Goal: Task Accomplishment & Management: Complete application form

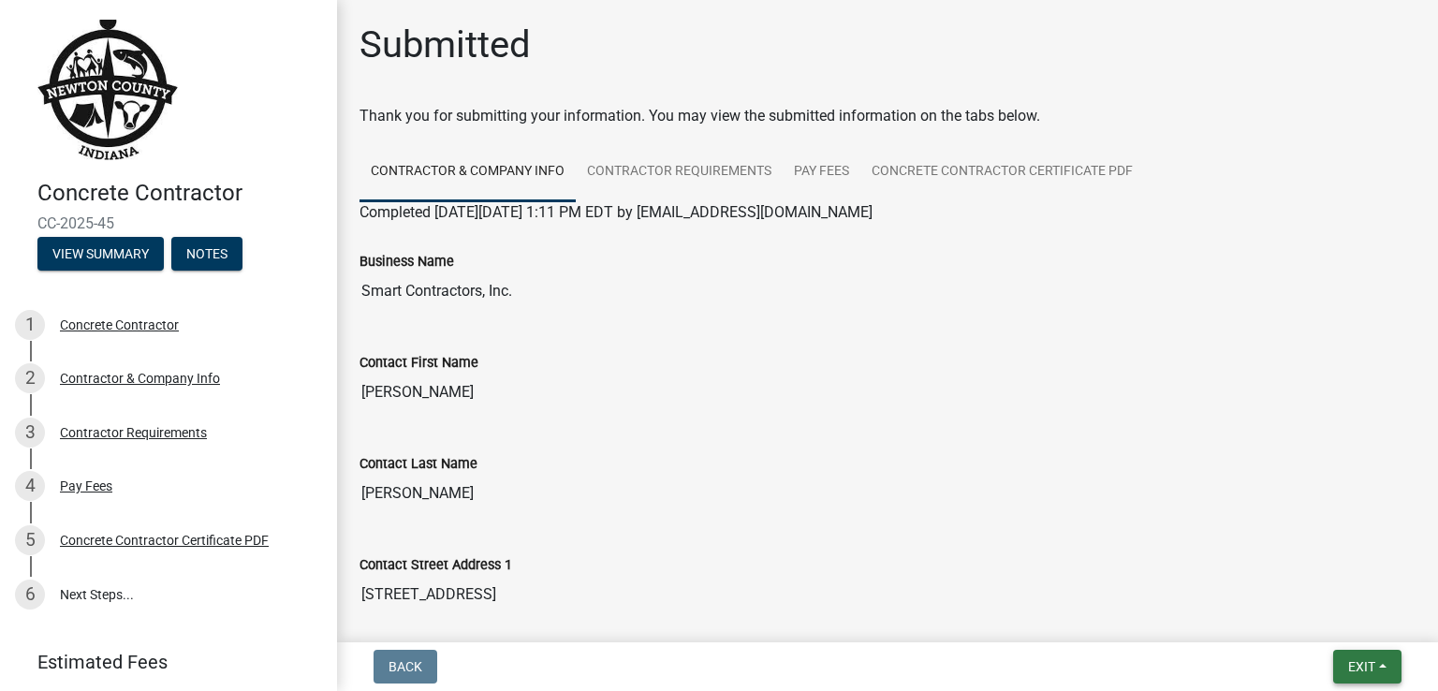
click at [1352, 661] on span "Exit" at bounding box center [1362, 666] width 27 height 15
click at [1301, 614] on button "Save & Exit" at bounding box center [1328, 618] width 150 height 45
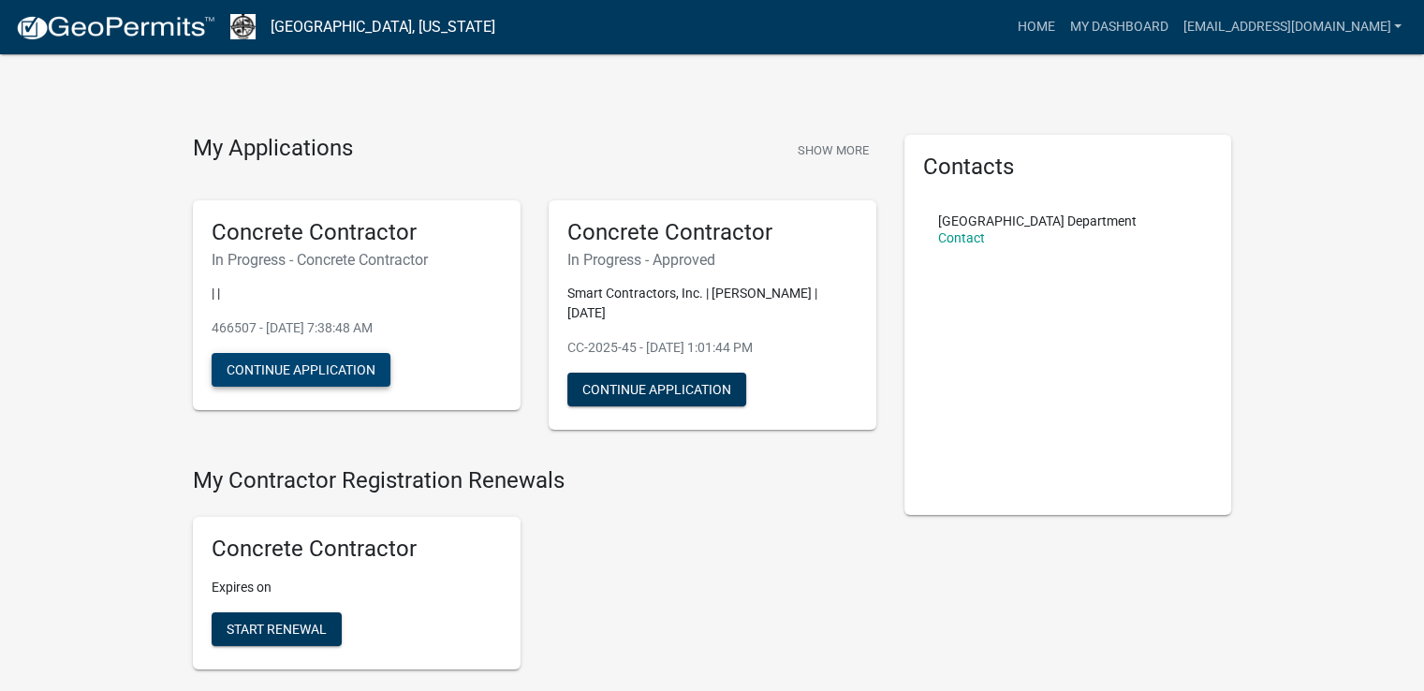
click at [318, 368] on button "Continue Application" at bounding box center [301, 370] width 179 height 34
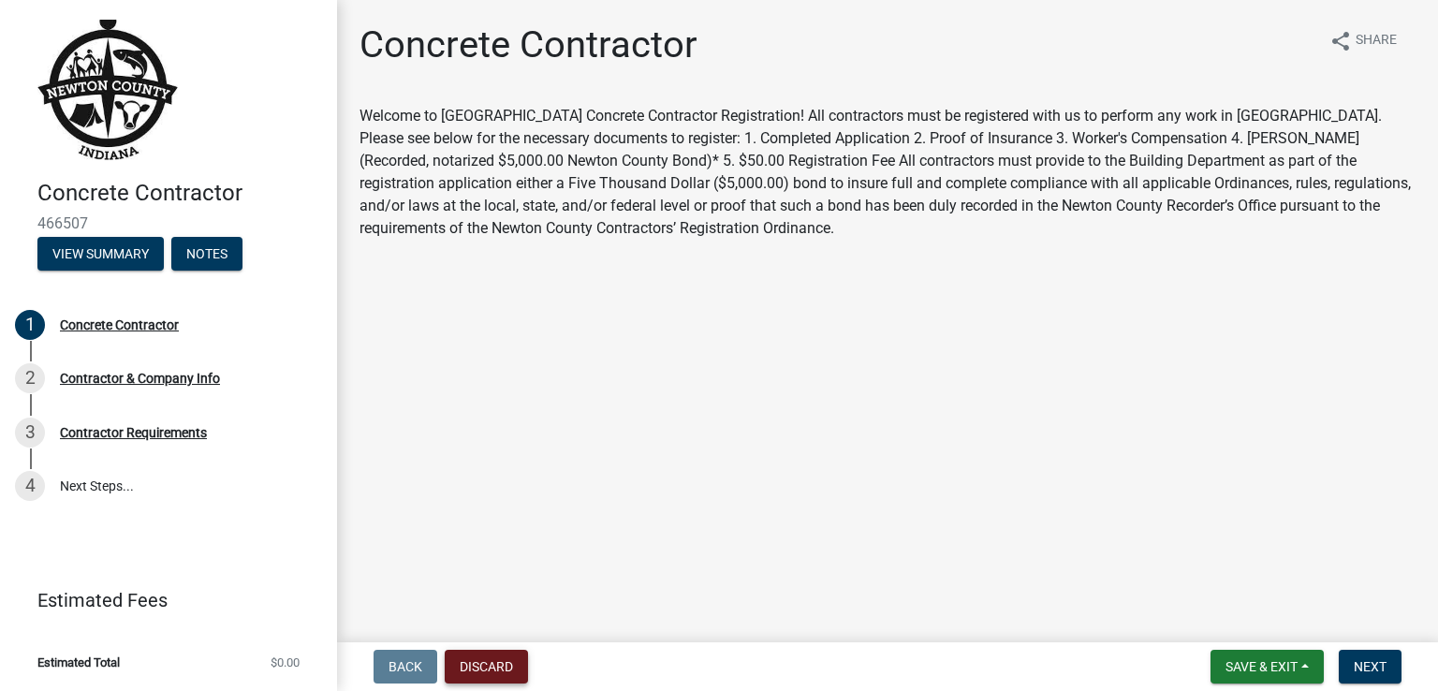
click at [491, 660] on button "Discard" at bounding box center [486, 667] width 83 height 34
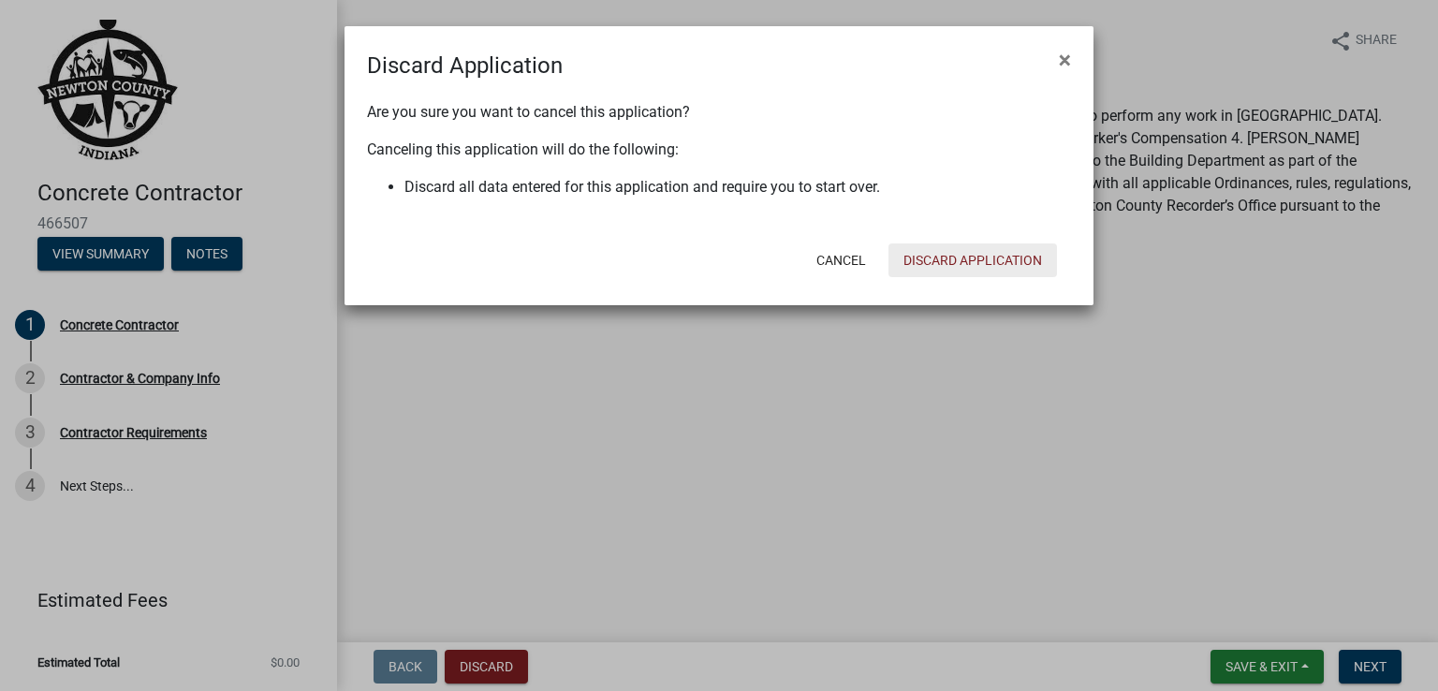
click at [1009, 248] on button "Discard Application" at bounding box center [973, 260] width 169 height 34
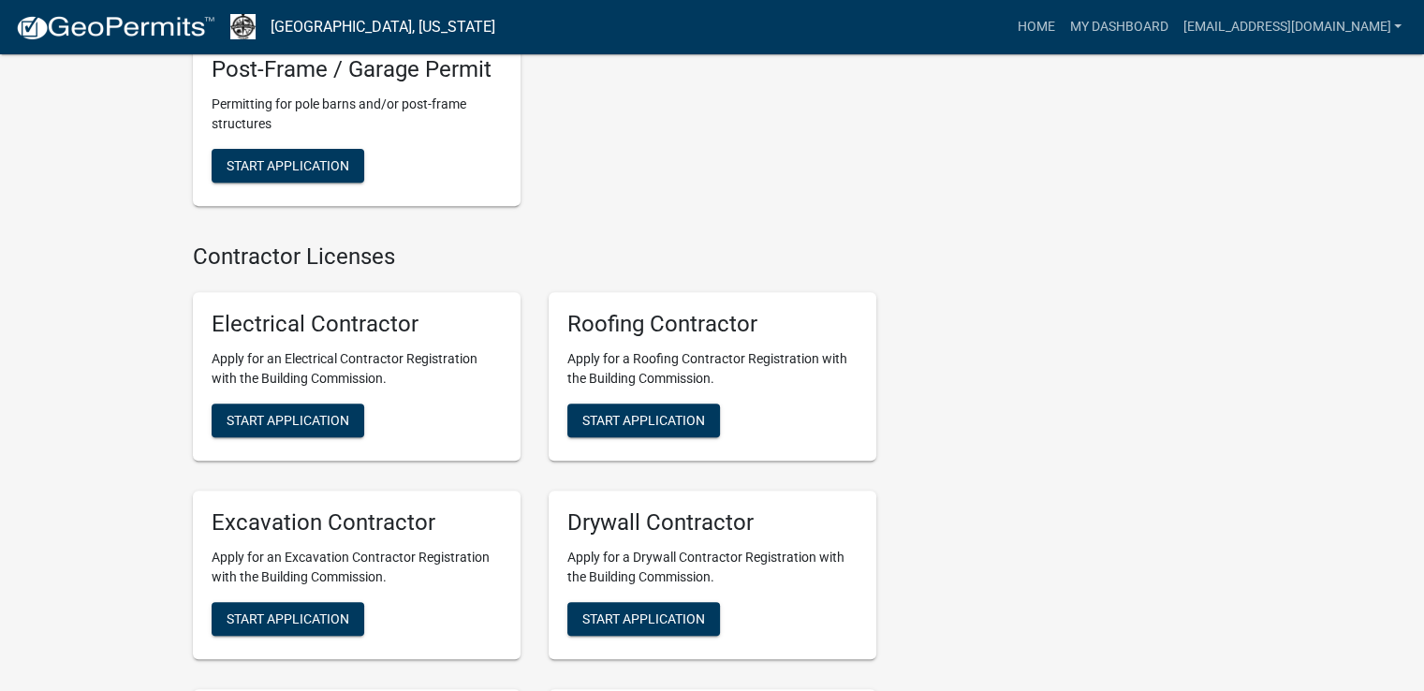
scroll to position [562, 0]
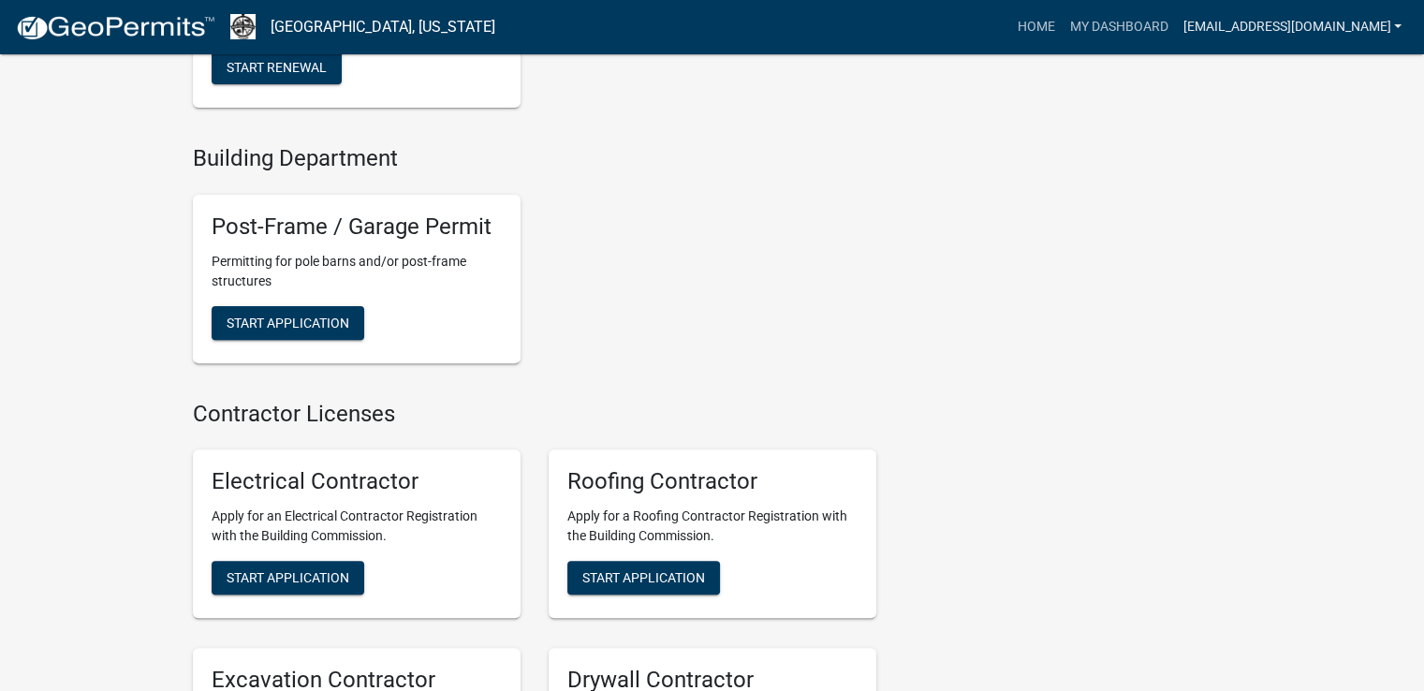
click at [1396, 27] on link "[EMAIL_ADDRESS][DOMAIN_NAME]" at bounding box center [1292, 27] width 234 height 36
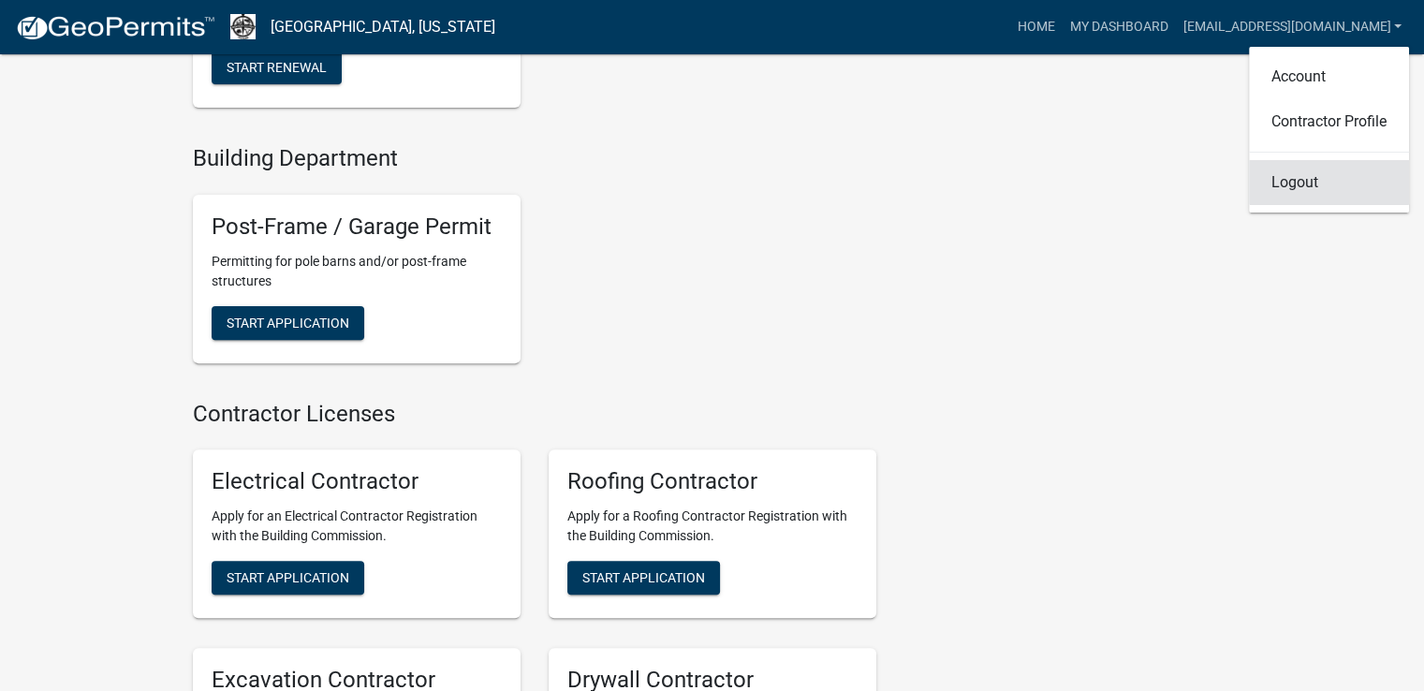
click at [1296, 184] on link "Logout" at bounding box center [1329, 182] width 160 height 45
